Goal: Navigation & Orientation: Find specific page/section

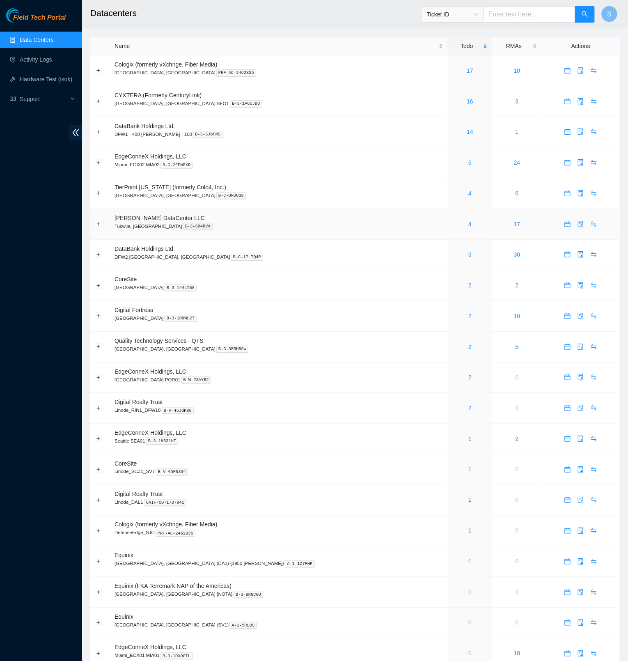
click at [299, 226] on p "Tukwila, [GEOGRAPHIC_DATA] B-3-SD4BVX" at bounding box center [279, 226] width 329 height 7
click at [468, 224] on link "4" at bounding box center [469, 224] width 3 height 7
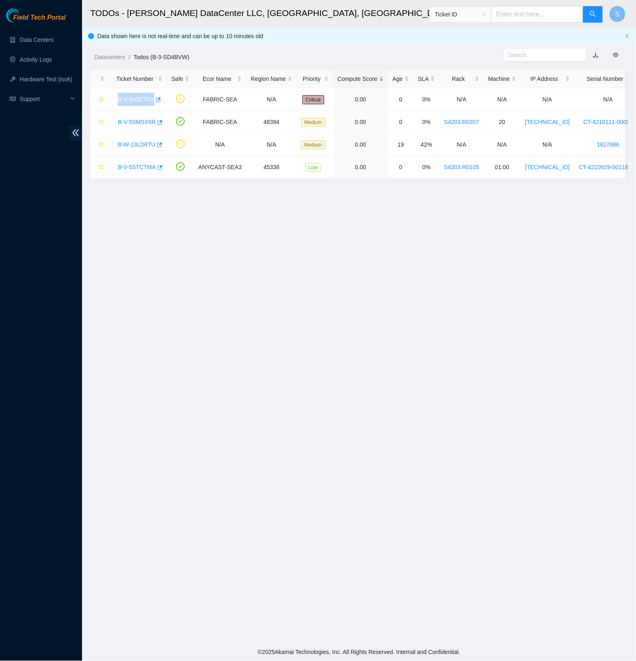
click at [56, 16] on span "Field Tech Portal" at bounding box center [39, 18] width 53 height 8
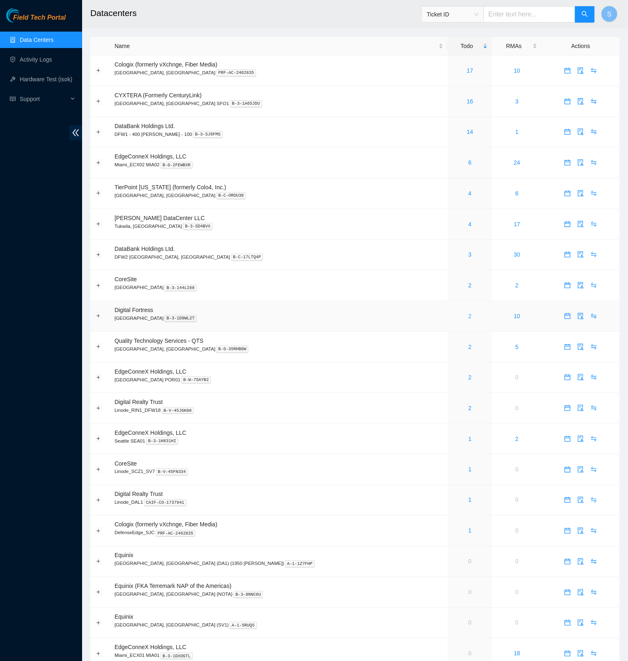
click at [468, 317] on link "2" at bounding box center [469, 316] width 3 height 7
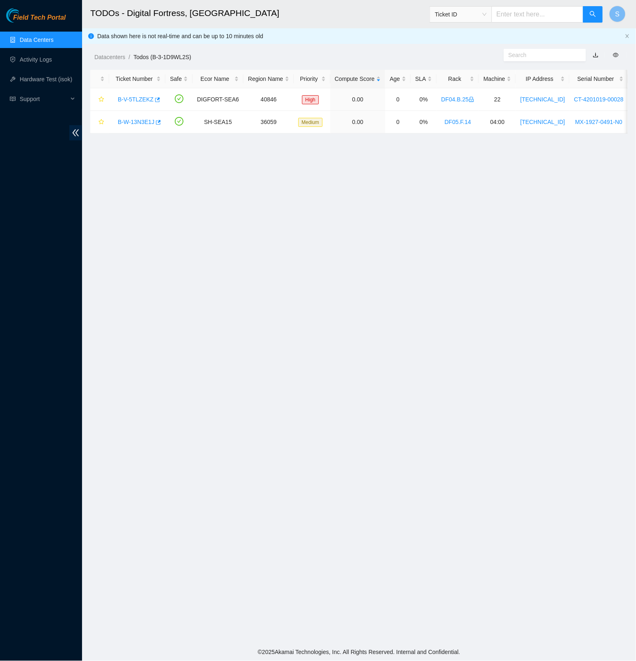
click at [39, 39] on link "Data Centers" at bounding box center [37, 40] width 34 height 7
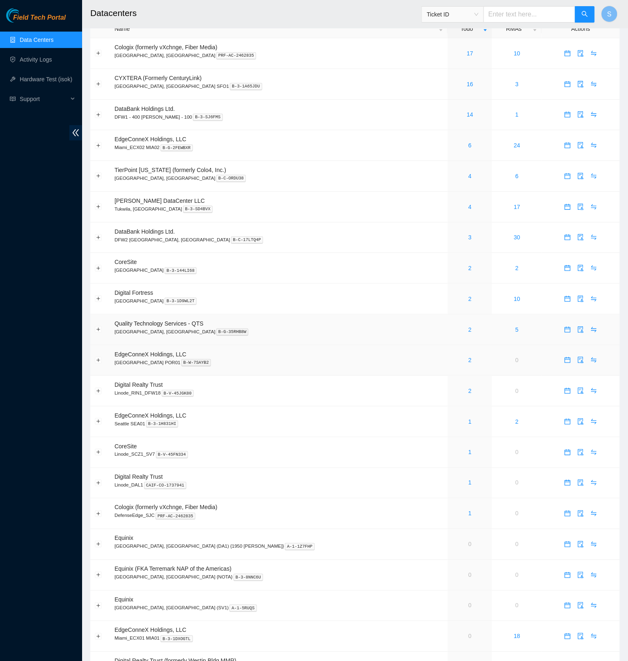
scroll to position [27, 0]
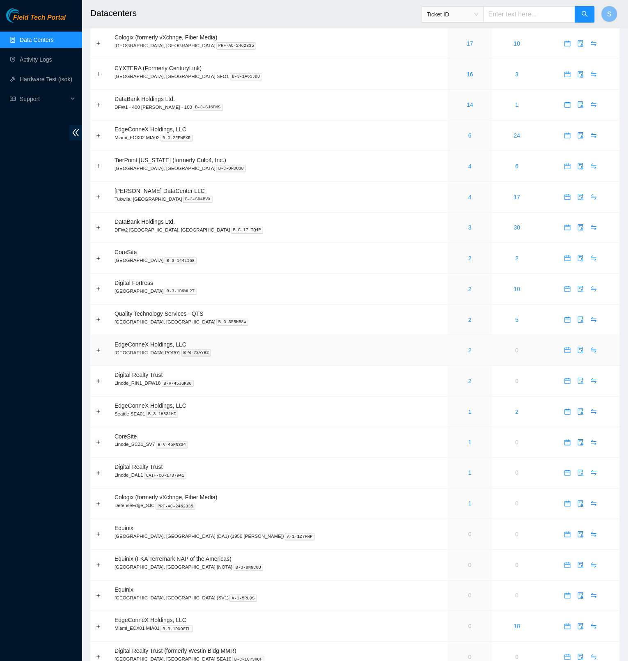
click at [468, 351] on link "2" at bounding box center [469, 350] width 3 height 7
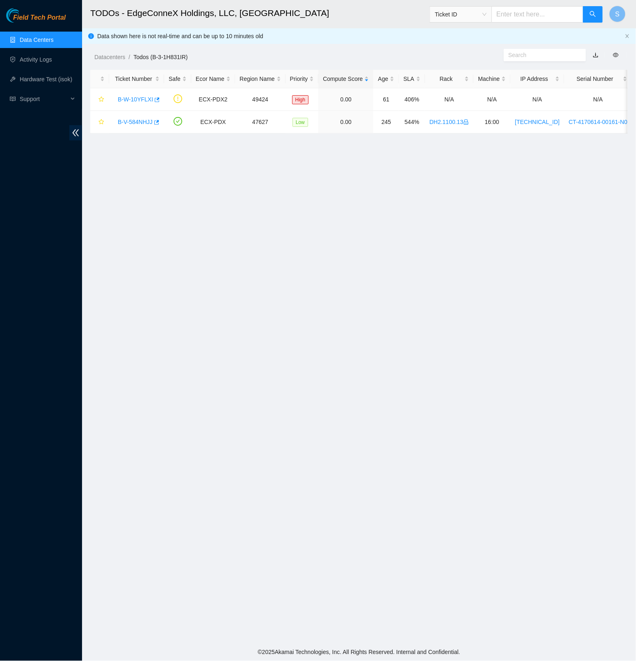
click at [47, 22] on span "Field Tech Portal" at bounding box center [39, 18] width 53 height 8
